Goal: Information Seeking & Learning: Learn about a topic

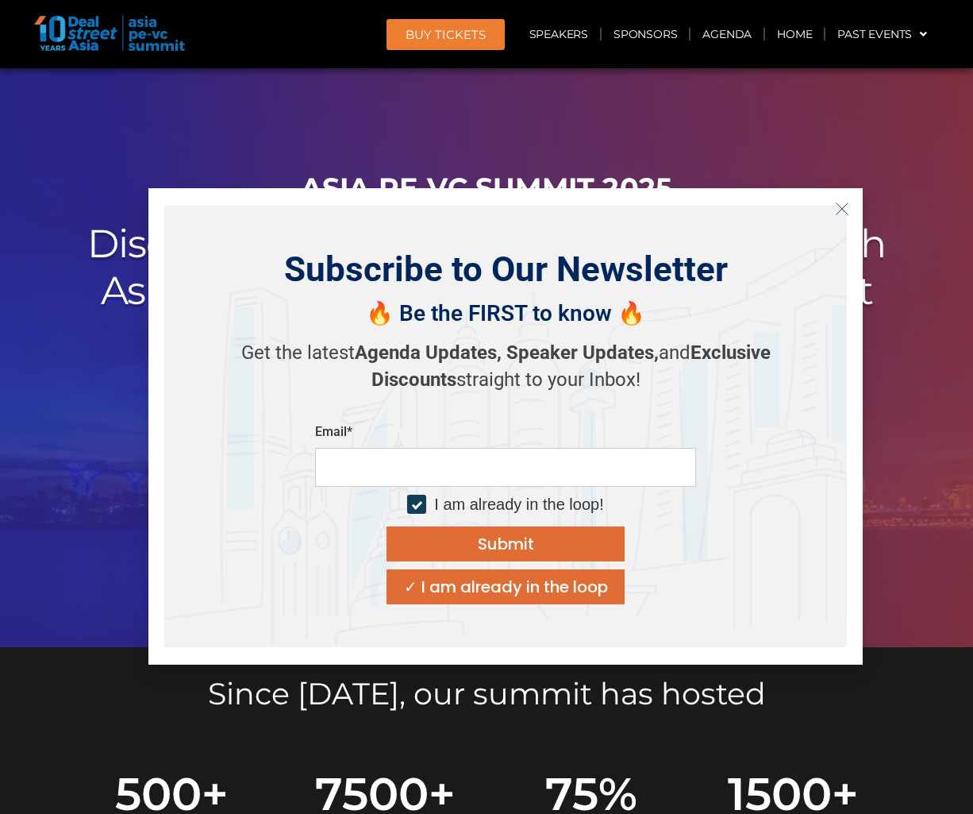
click at [839, 211] on icon "Close" at bounding box center [842, 209] width 14 height 14
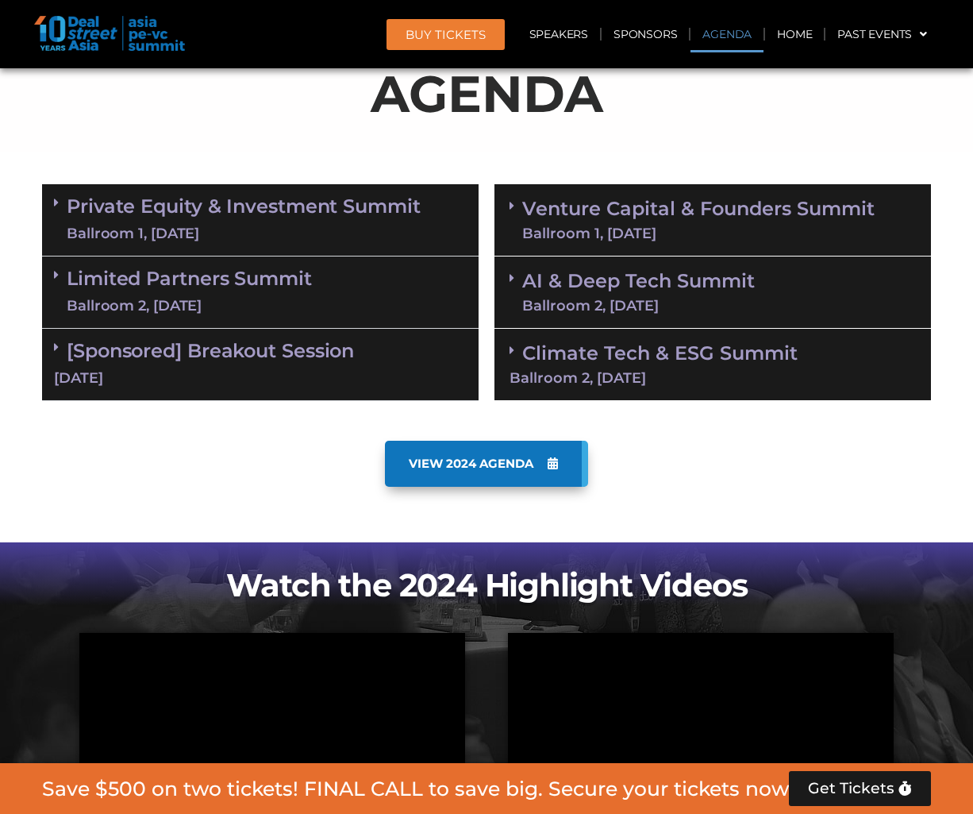
scroll to position [856, 0]
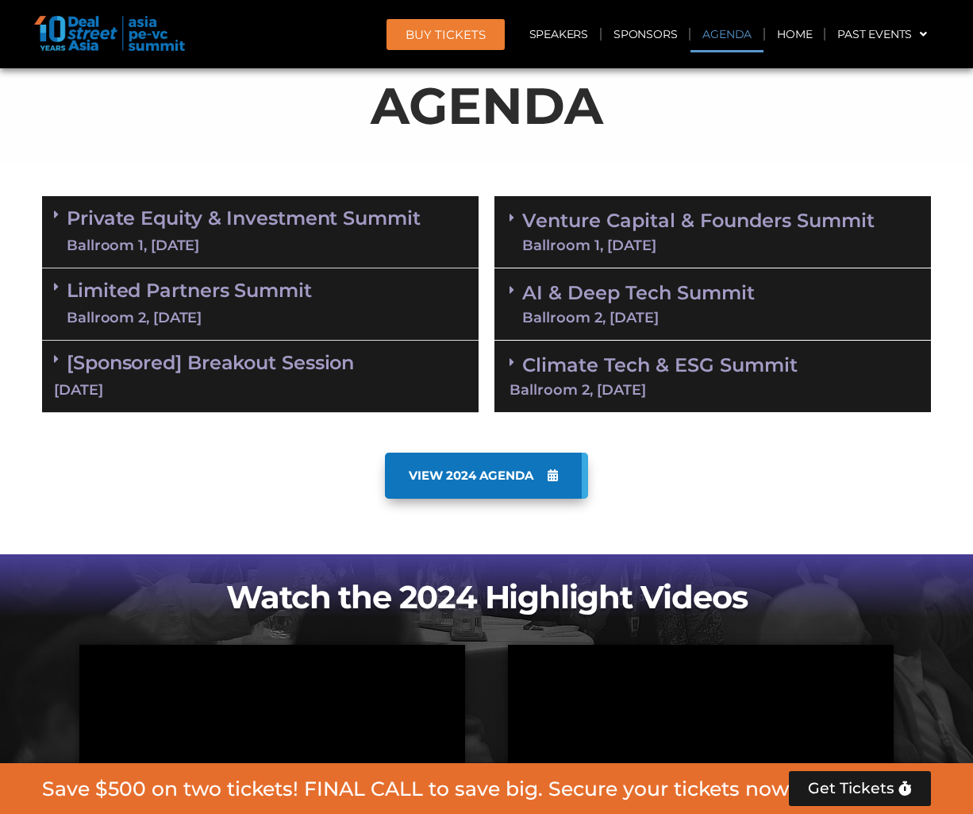
click at [678, 291] on link "AI & Deep Tech Summit Ballroom 2, [DATE]" at bounding box center [638, 303] width 233 height 41
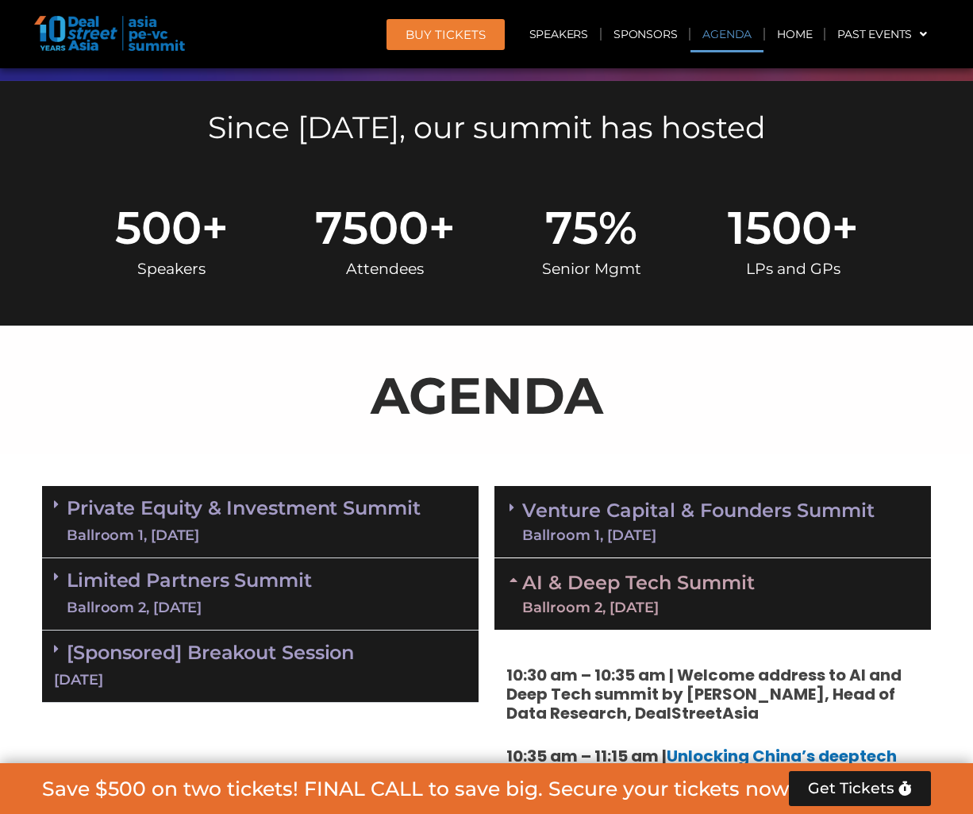
scroll to position [563, 0]
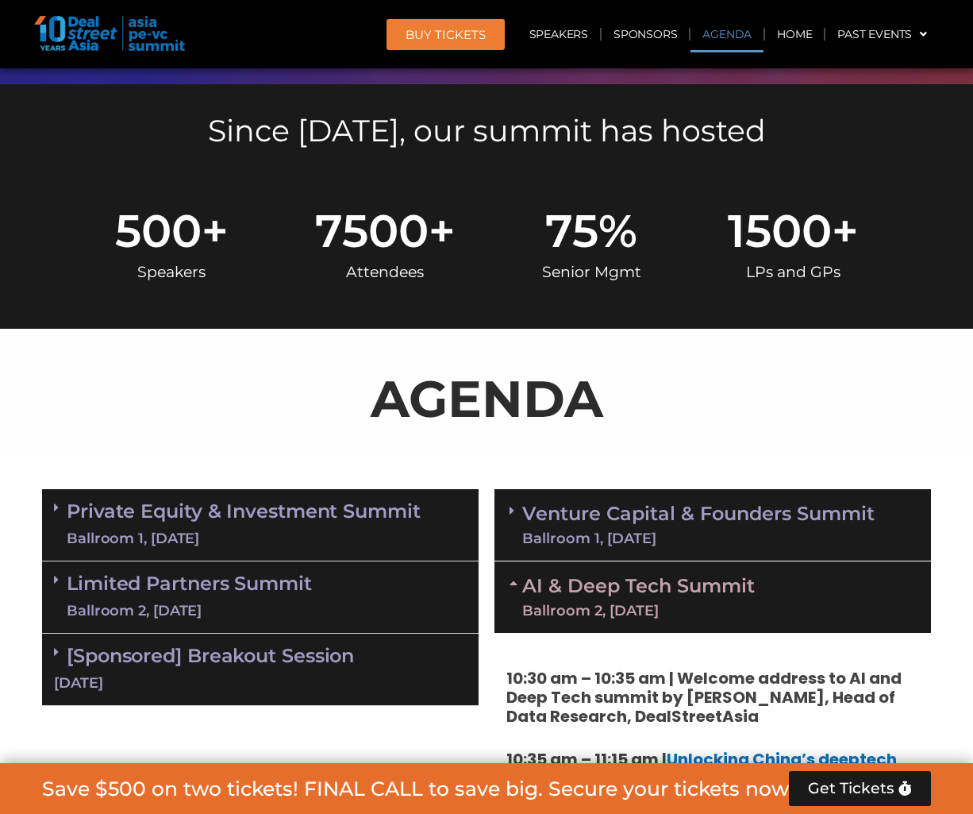
click at [325, 502] on link "Private Equity & Investment Summit Ballroom 1, [DATE]" at bounding box center [244, 525] width 354 height 48
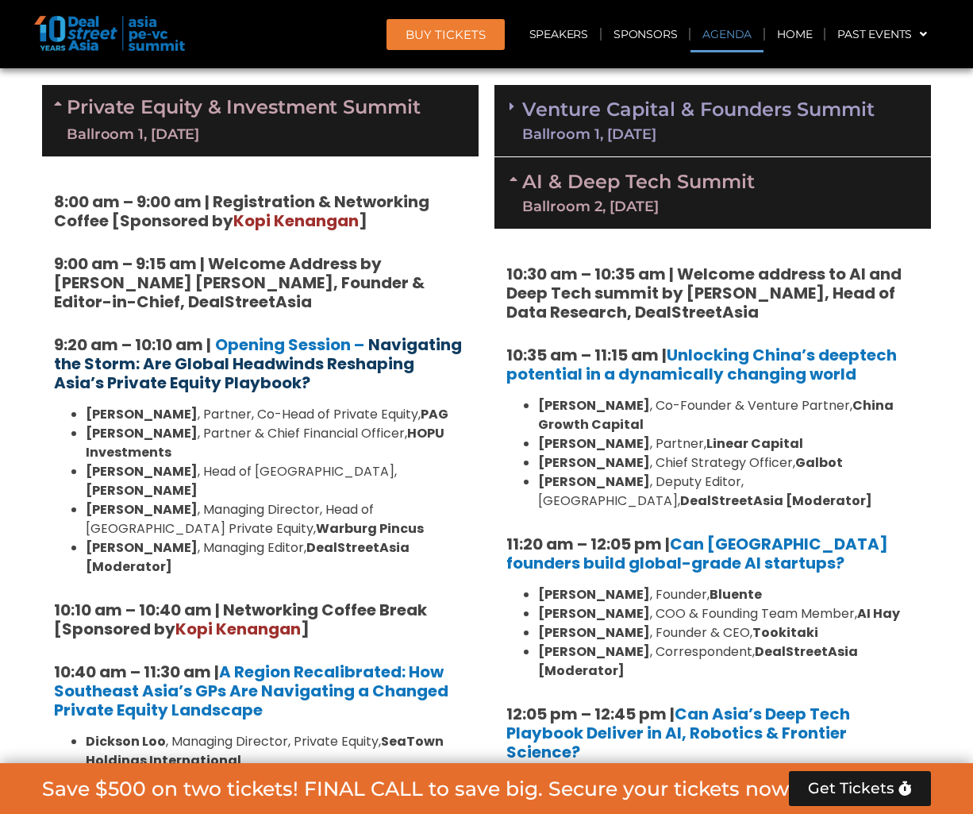
scroll to position [1016, 0]
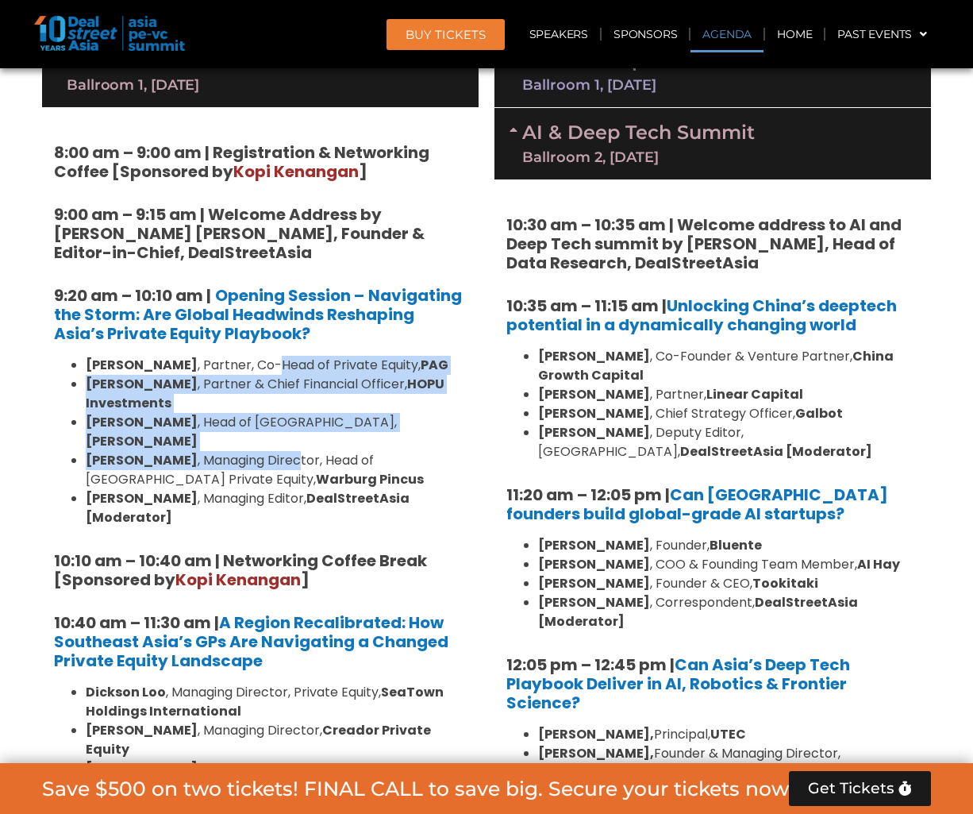
drag, startPoint x: 282, startPoint y: 360, endPoint x: 306, endPoint y: 445, distance: 89.2
click at [306, 445] on ul "[PERSON_NAME] , Partner, Co-Head of Private Equity, [PERSON_NAME] , Partner & C…" at bounding box center [260, 442] width 413 height 172
click at [306, 451] on li "[PERSON_NAME] , Managing Director, Head of [GEOGRAPHIC_DATA] Private Equity, Wa…" at bounding box center [276, 470] width 381 height 38
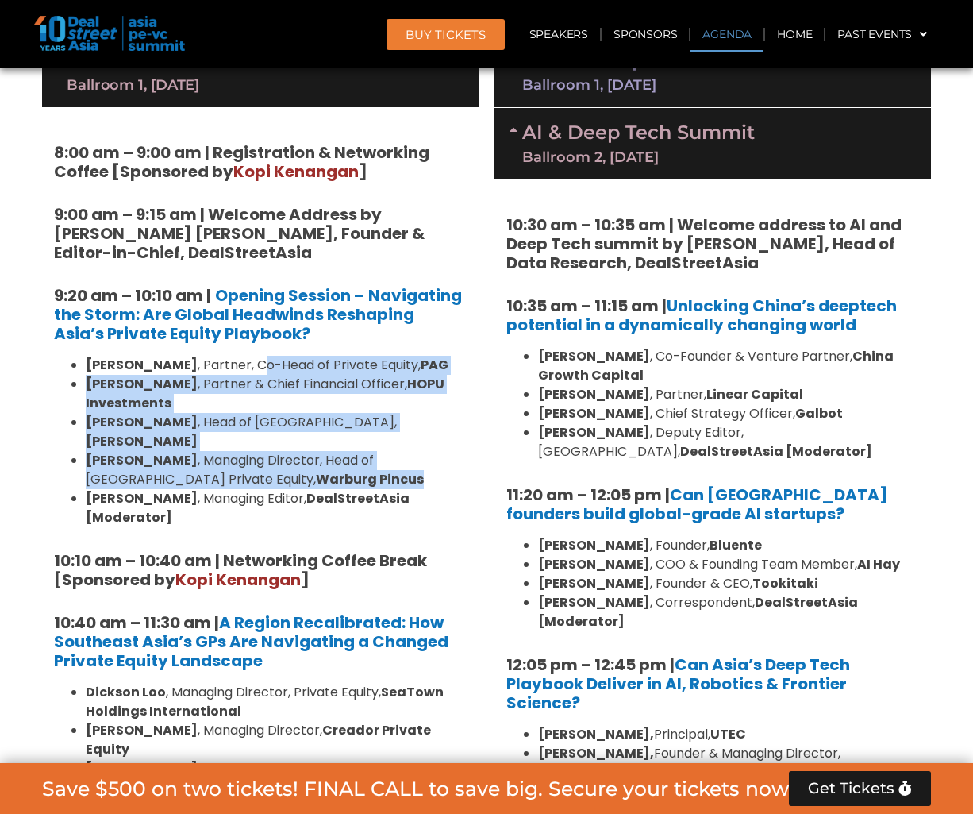
drag, startPoint x: 357, startPoint y: 451, endPoint x: 249, endPoint y: 357, distance: 143.5
click at [249, 357] on ul "[PERSON_NAME] , Partner, Co-Head of Private Equity, [PERSON_NAME] , Partner & C…" at bounding box center [260, 442] width 413 height 172
click at [249, 357] on li "[PERSON_NAME] , Partner, Co-Head of Private Equity, PAG" at bounding box center [276, 365] width 381 height 19
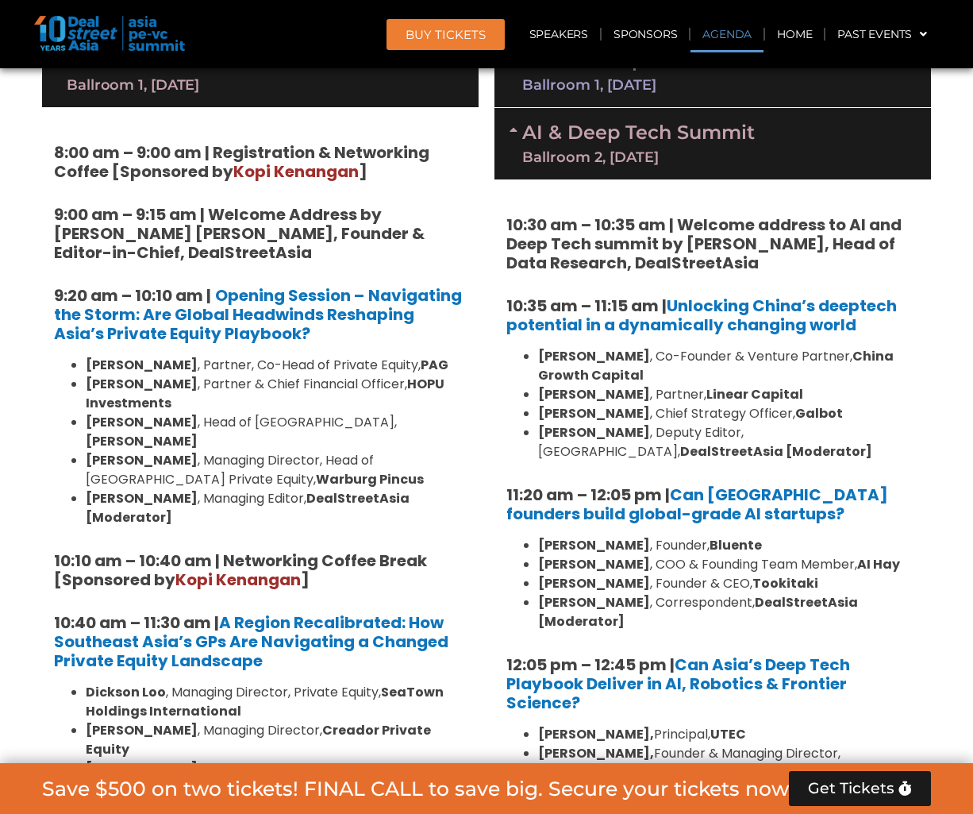
drag, startPoint x: 232, startPoint y: 372, endPoint x: 225, endPoint y: 464, distance: 92.3
click at [226, 462] on ul "[PERSON_NAME] , Partner, Co-Head of Private Equity, [PERSON_NAME] , Partner & C…" at bounding box center [260, 442] width 413 height 172
drag, startPoint x: 231, startPoint y: 472, endPoint x: 223, endPoint y: 426, distance: 46.7
click at [231, 461] on ul "[PERSON_NAME] , Partner, Co-Head of Private Equity, [PERSON_NAME] , Partner & C…" at bounding box center [260, 442] width 413 height 172
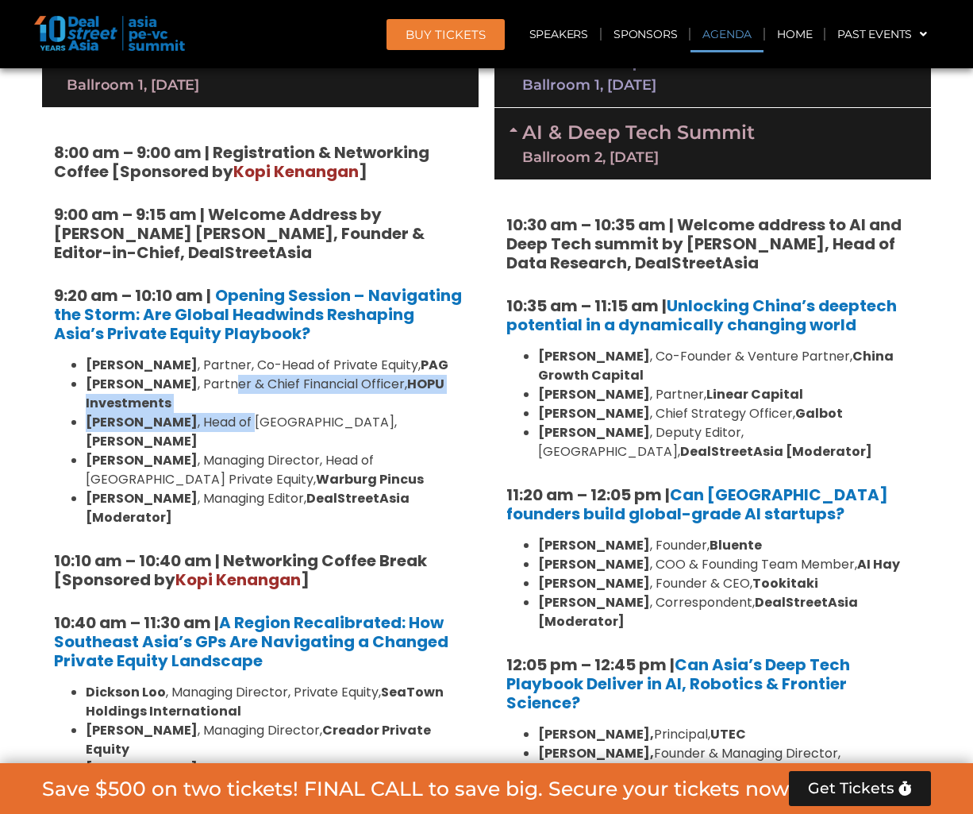
click at [216, 384] on ul "[PERSON_NAME] , Partner, Co-Head of Private Equity, [PERSON_NAME] , Partner & C…" at bounding box center [260, 442] width 413 height 172
click at [216, 384] on li "[PERSON_NAME] , Partner & Chief Financial Officer, HOPU Investments" at bounding box center [276, 394] width 381 height 38
